Goal: Task Accomplishment & Management: Use online tool/utility

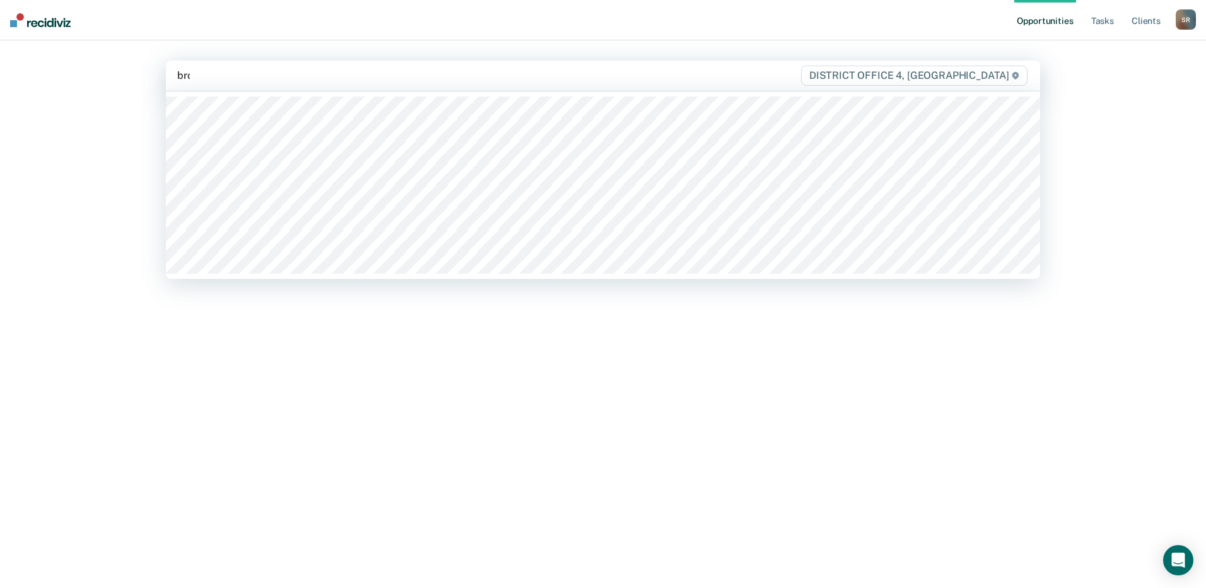
type input "brown"
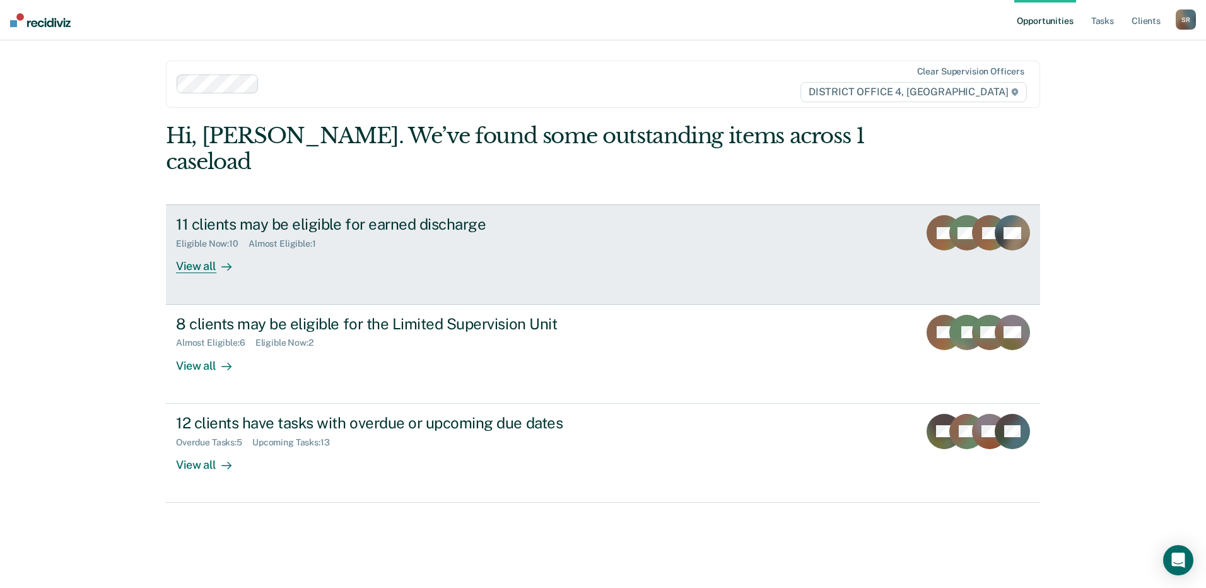
click at [222, 248] on link "11 clients may be eligible for earned discharge Eligible Now : 10 Almost Eligib…" at bounding box center [603, 254] width 874 height 100
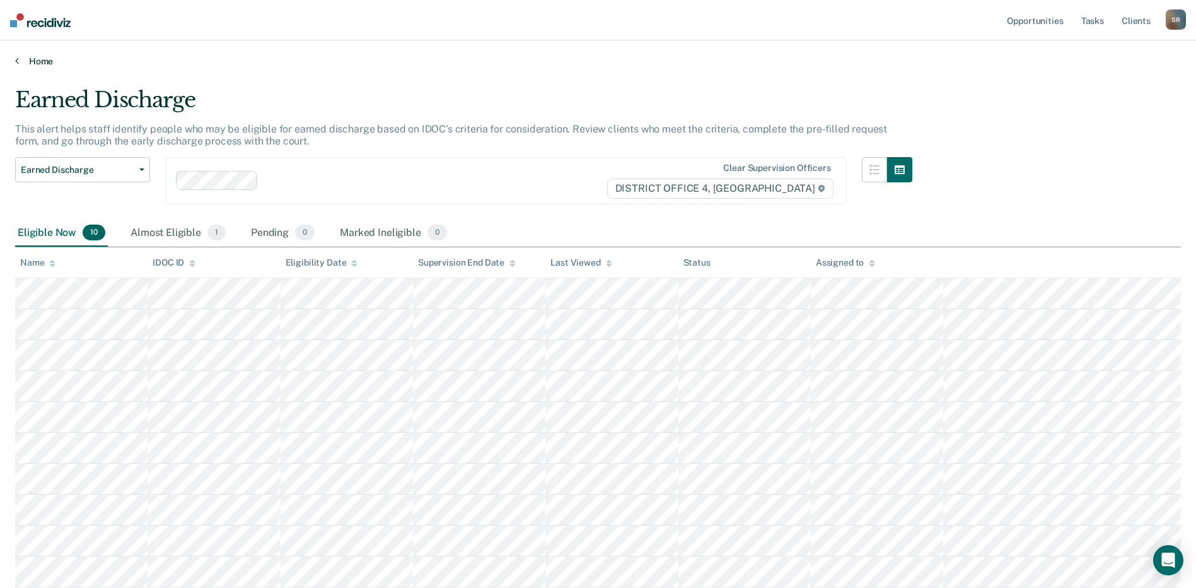
click at [25, 66] on link "Home" at bounding box center [598, 60] width 1166 height 11
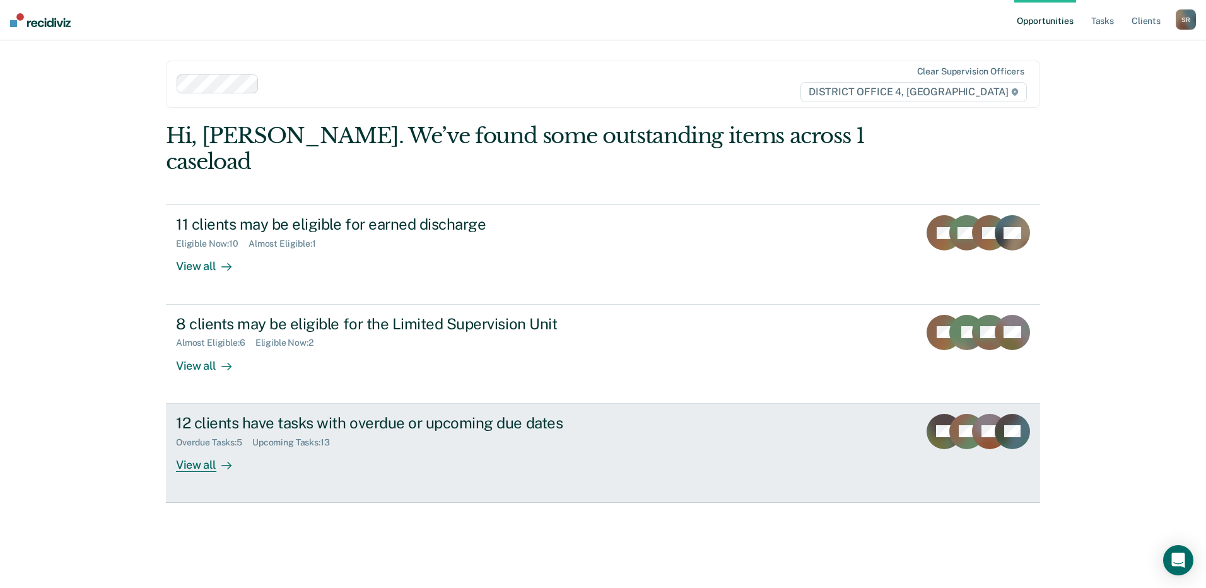
click at [291, 414] on div "12 clients have tasks with overdue or upcoming due dates" at bounding box center [397, 423] width 443 height 18
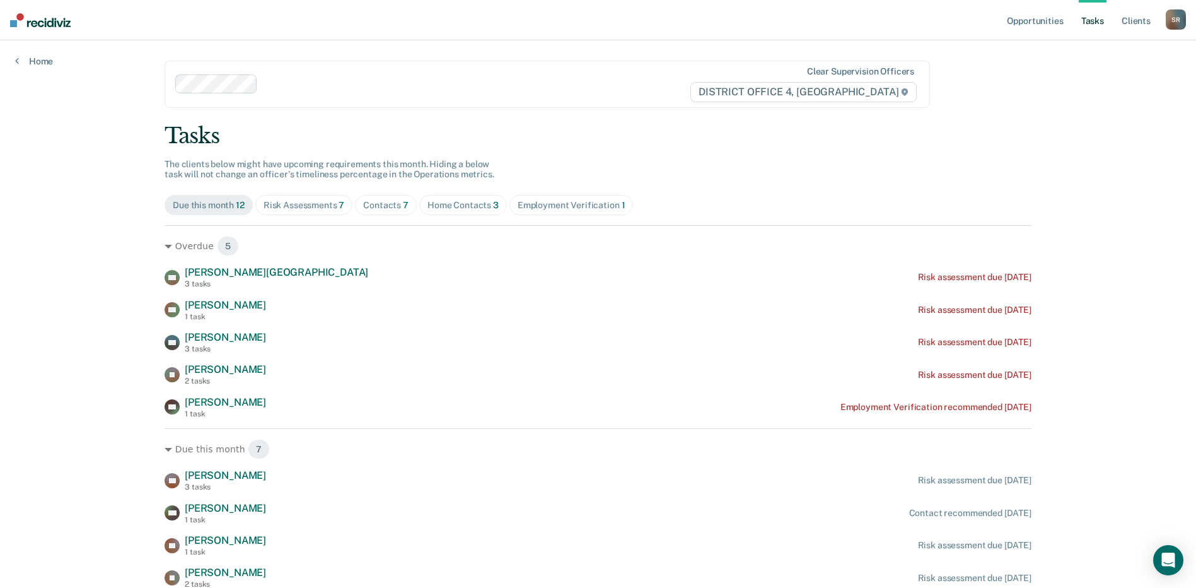
click at [30, 67] on div "Opportunities Tasks Client s [PERSON_NAME] Profile How it works Log Out Home Cl…" at bounding box center [598, 368] width 1196 height 737
click at [38, 65] on link "Home" at bounding box center [34, 60] width 38 height 11
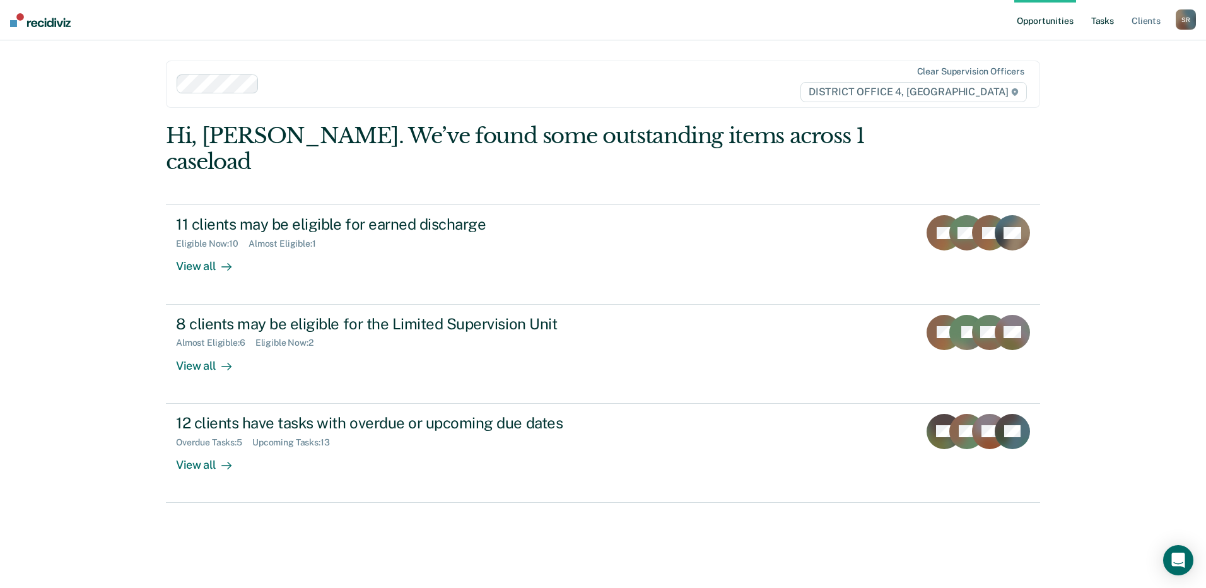
click at [1099, 18] on link "Tasks" at bounding box center [1103, 20] width 28 height 40
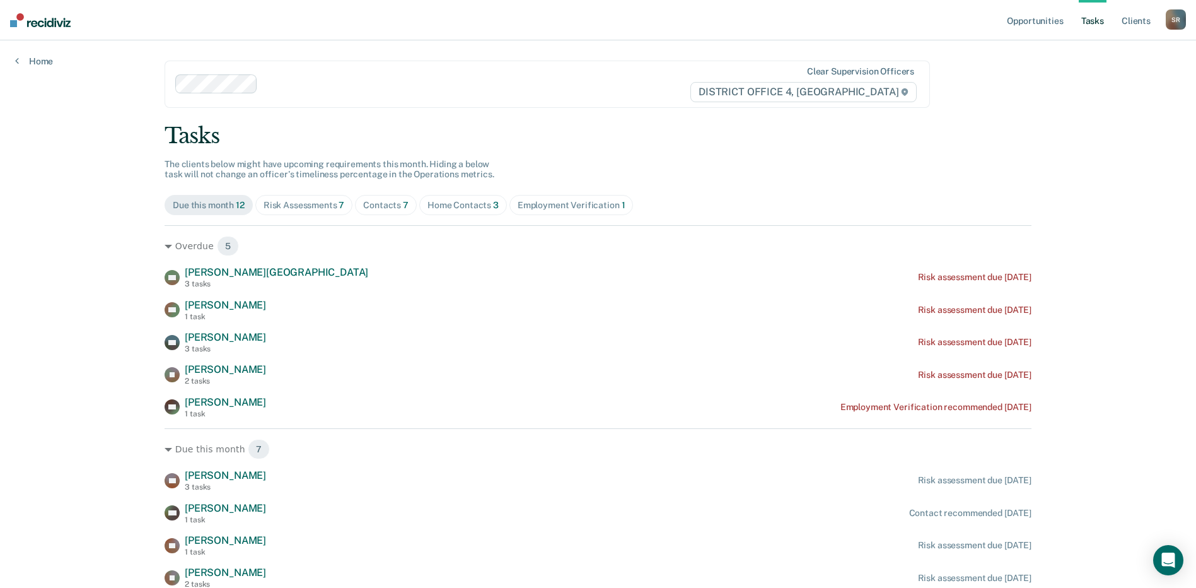
click at [386, 208] on div "Contacts 7" at bounding box center [385, 205] width 45 height 11
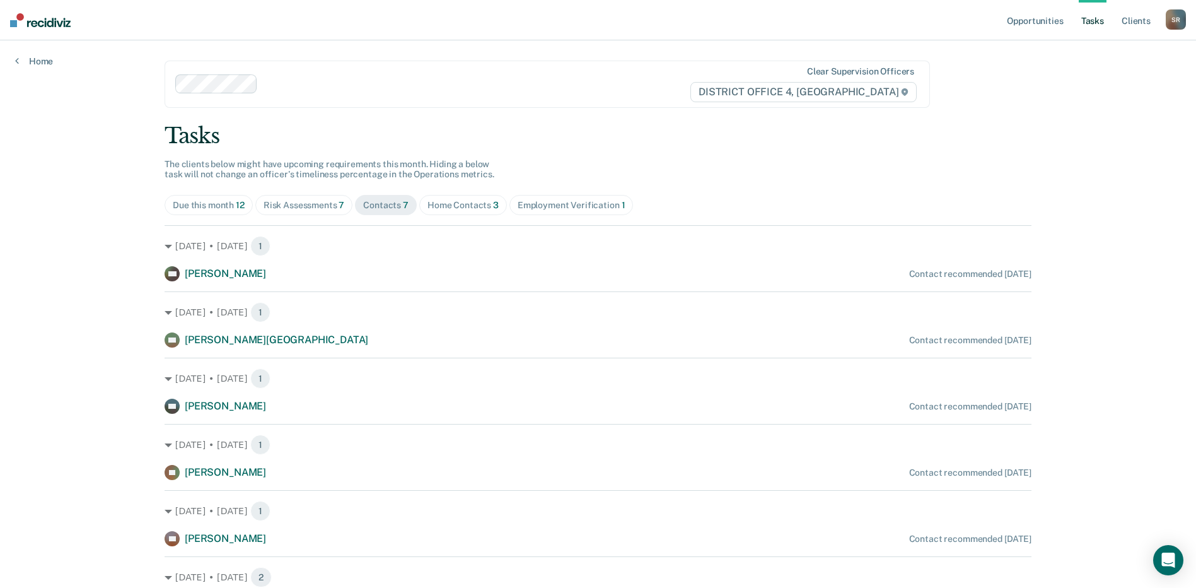
click at [479, 208] on div "Home Contacts 3" at bounding box center [463, 205] width 71 height 11
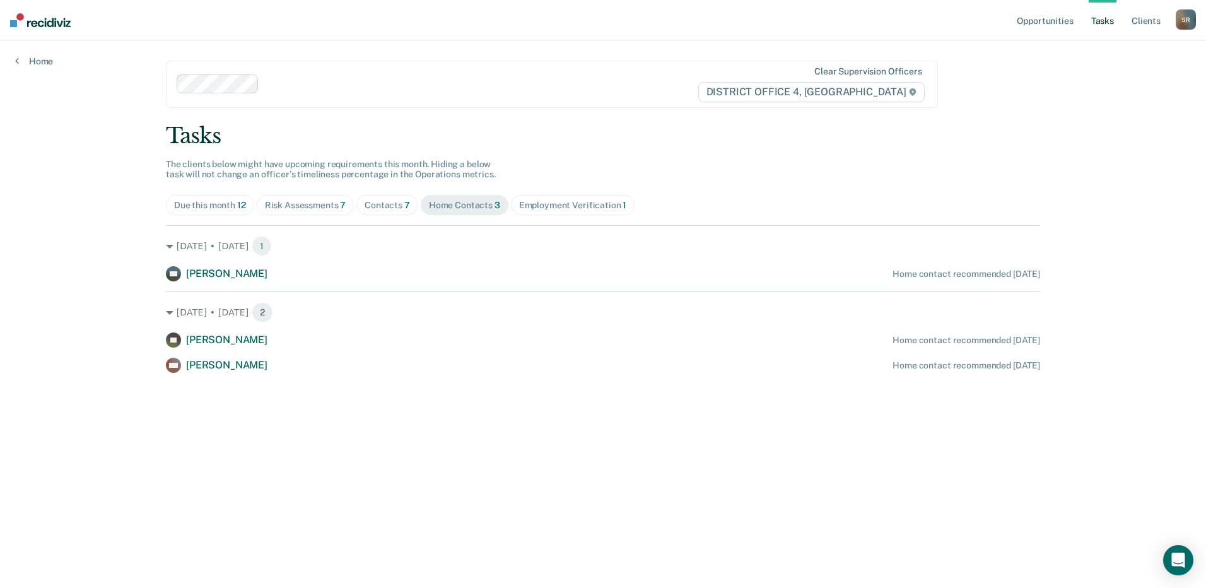
click at [382, 203] on div "Contacts 7" at bounding box center [387, 205] width 45 height 11
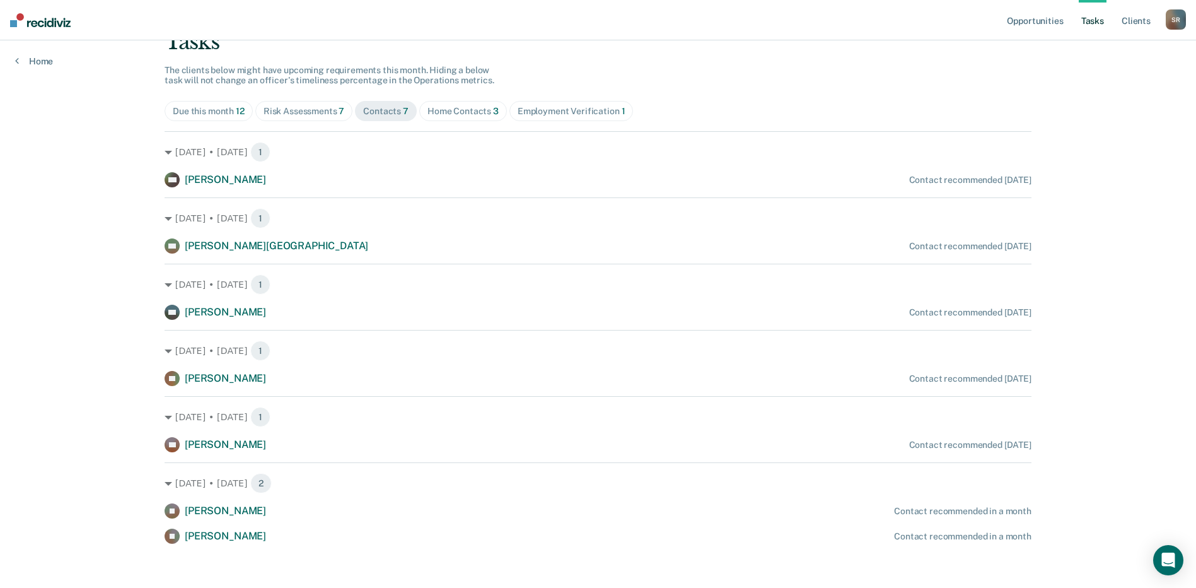
scroll to position [100, 0]
